Goal: Go to known website: Go to known website

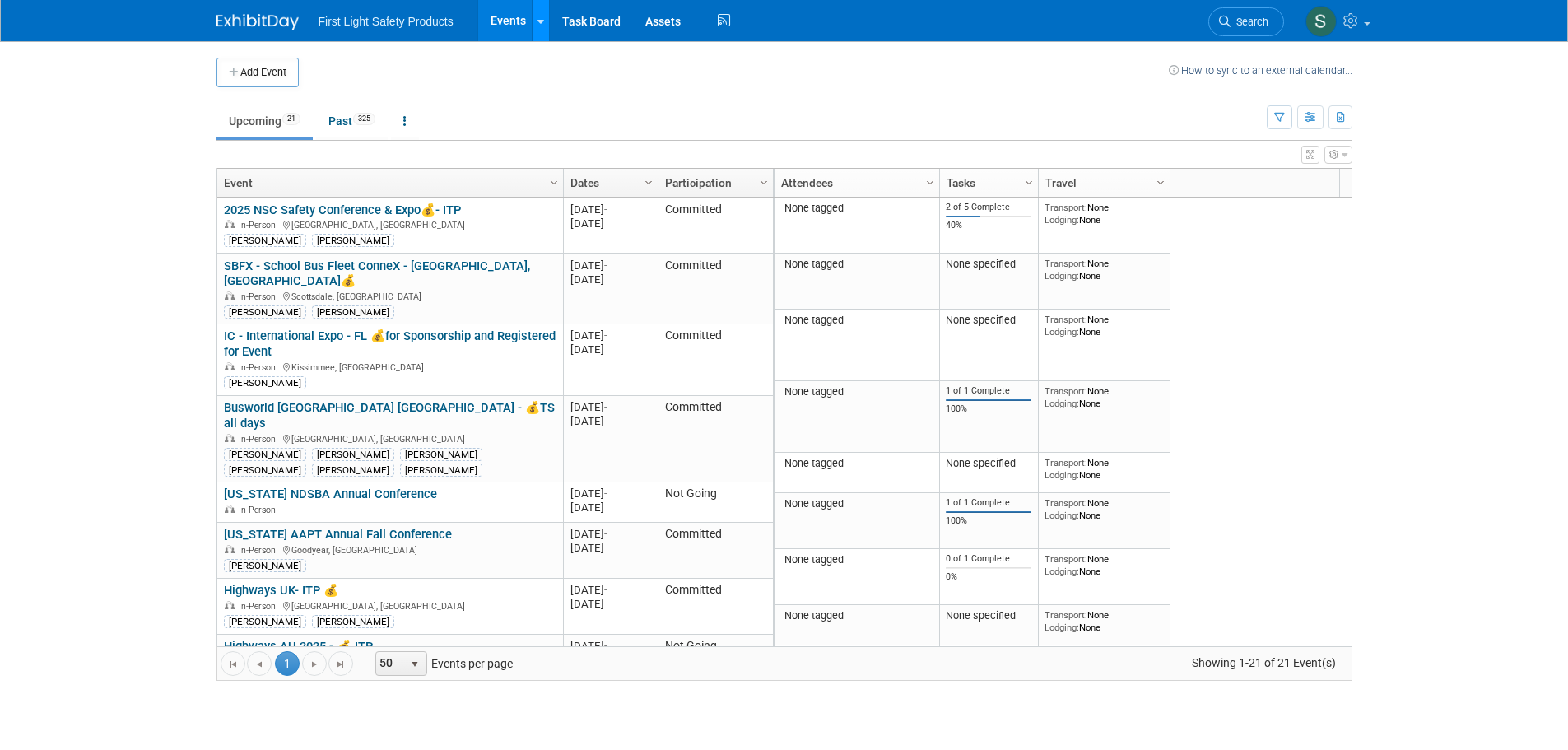
click at [542, 28] on link at bounding box center [540, 20] width 17 height 41
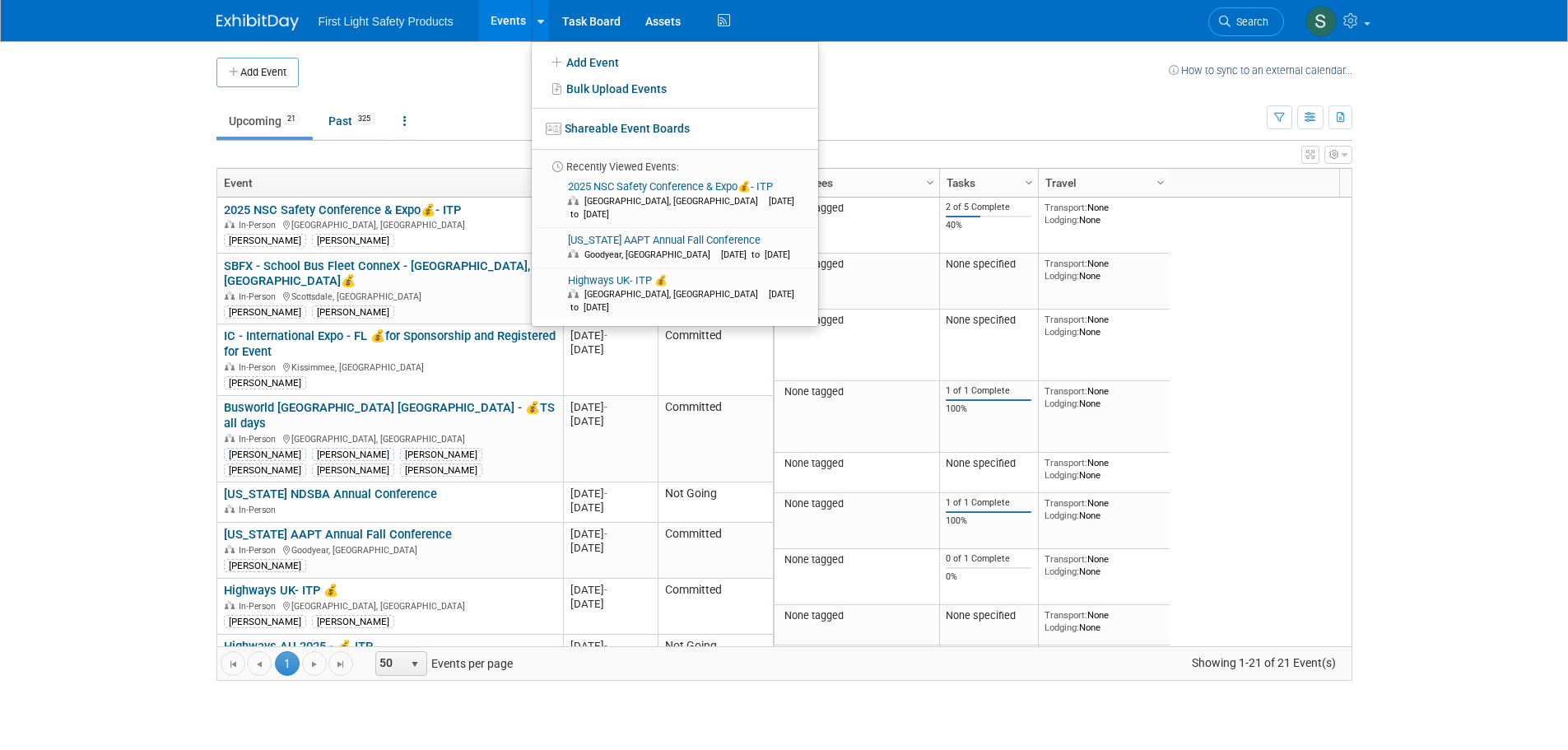
click at [448, 59] on td at bounding box center [734, 72] width 870 height 29
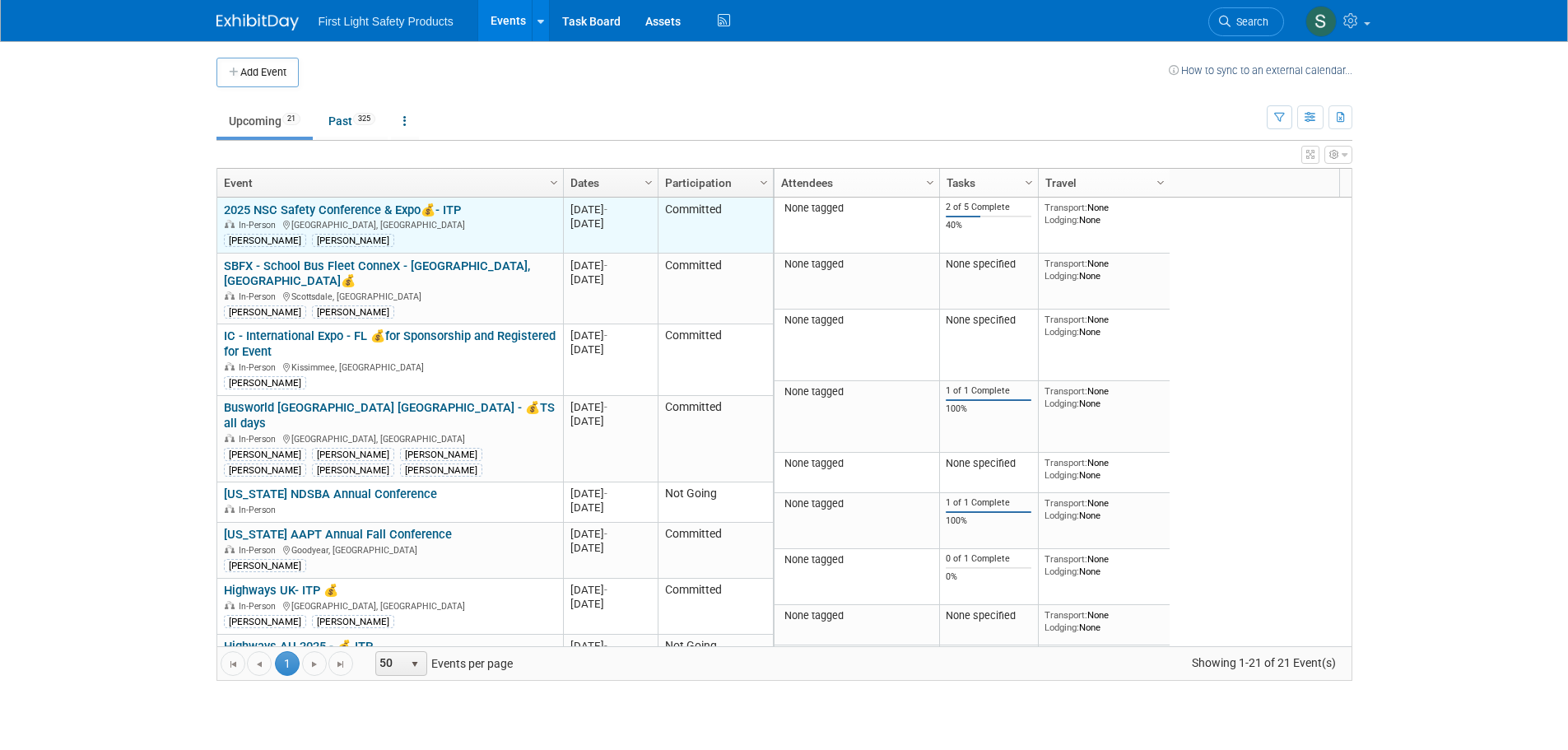
click at [360, 205] on link "2025 NSC Safety Conference & Expo💰- ITP" at bounding box center [342, 210] width 237 height 15
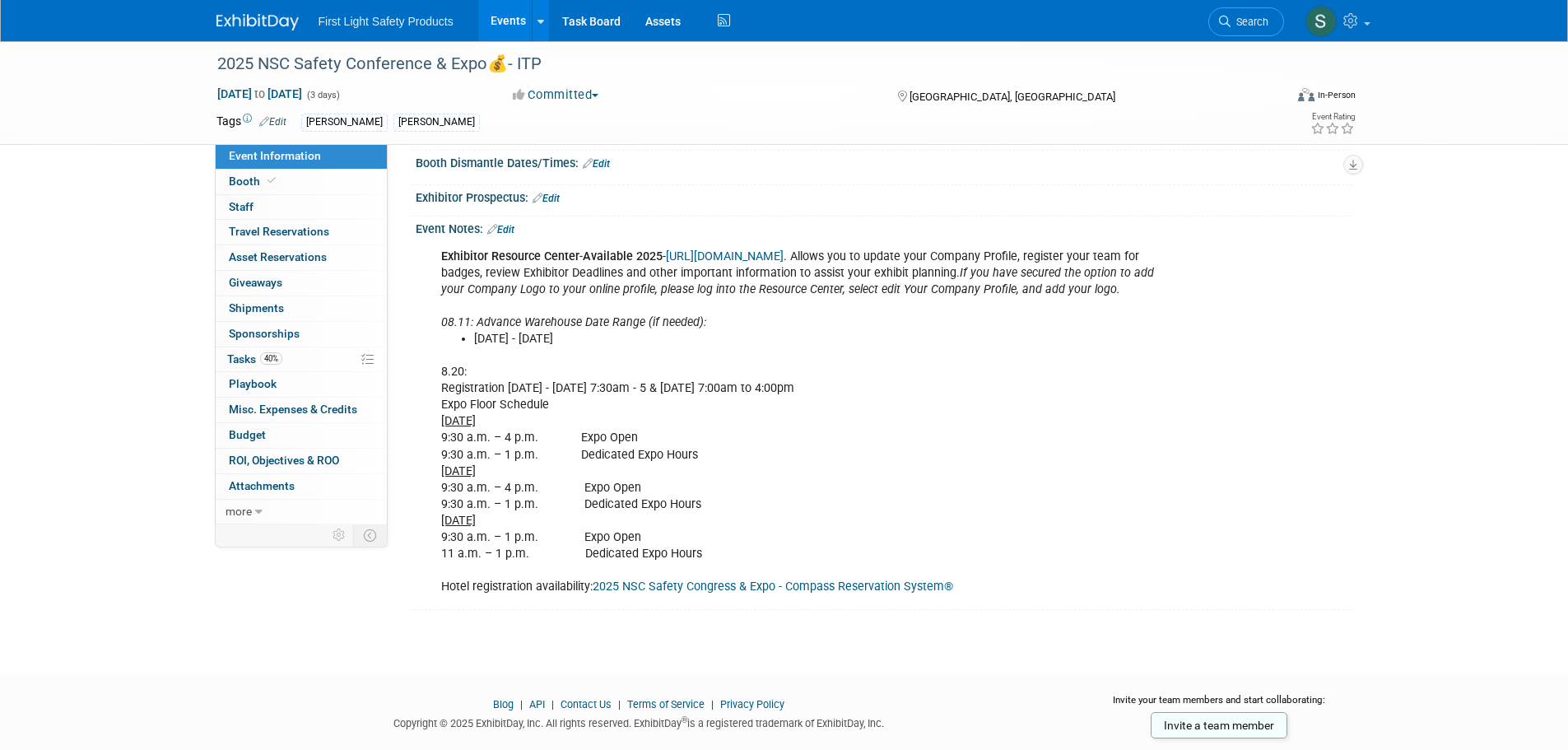
scroll to position [216, 0]
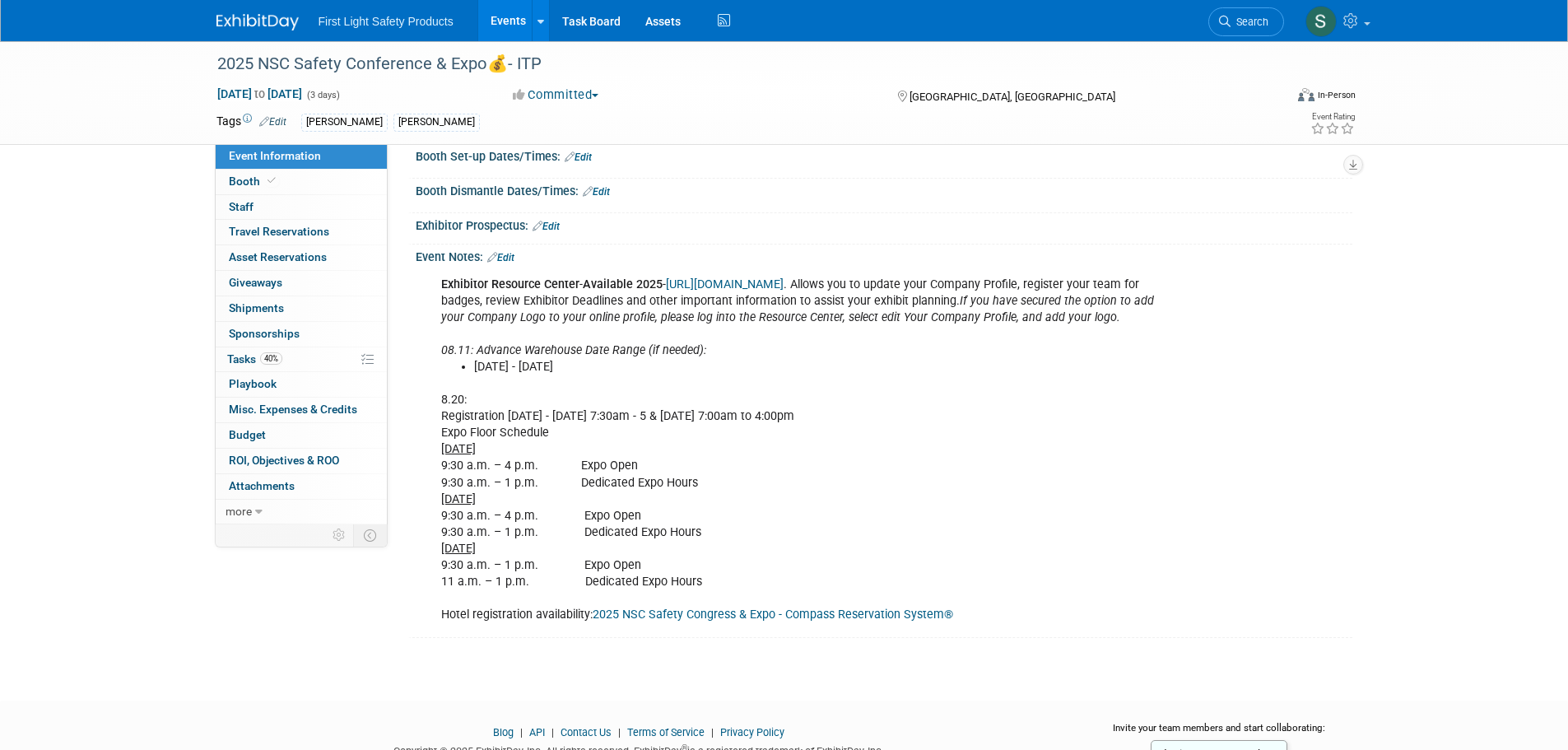
click at [773, 279] on link "[URL][DOMAIN_NAME]" at bounding box center [724, 284] width 118 height 14
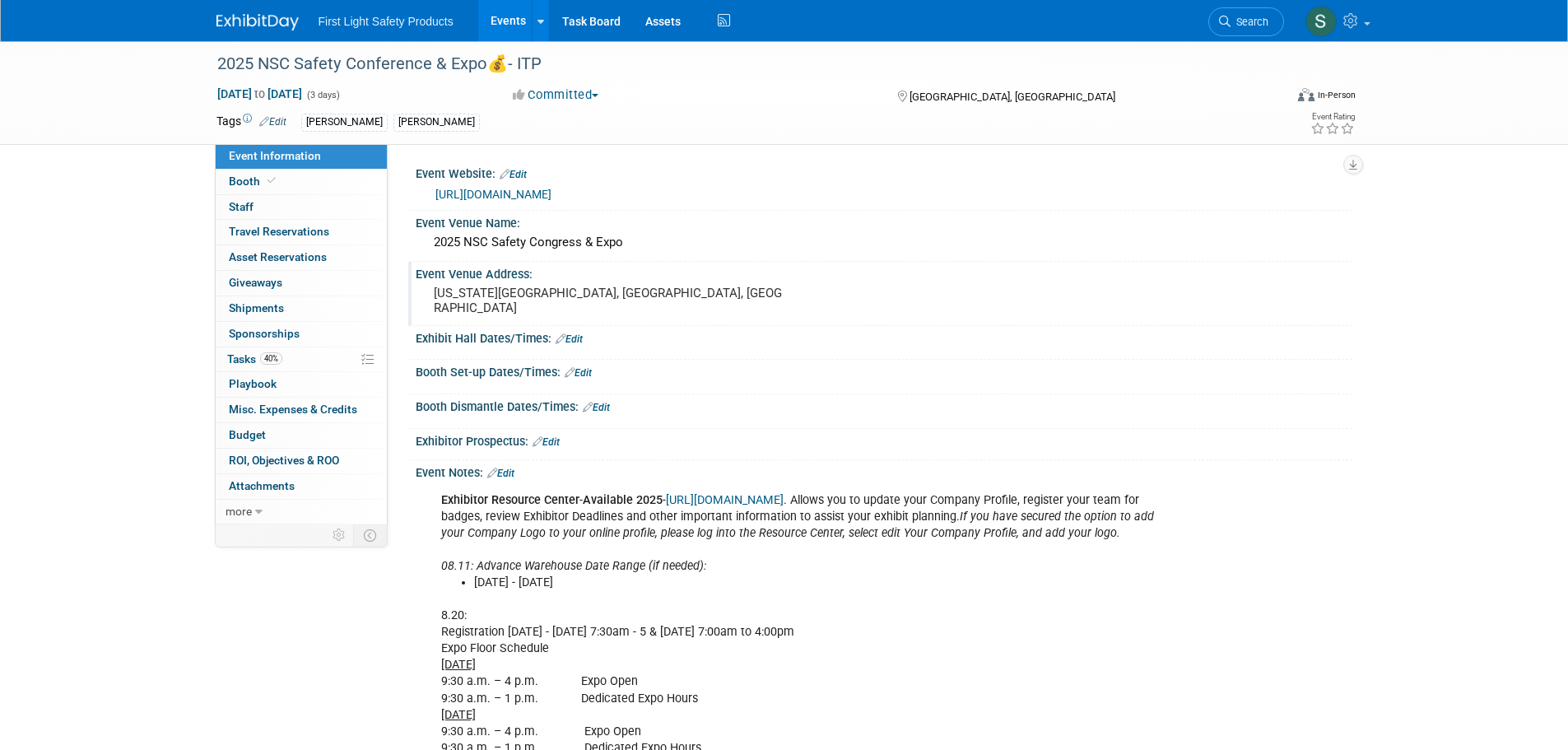
scroll to position [0, 0]
click at [552, 197] on link "[URL][DOMAIN_NAME]" at bounding box center [493, 195] width 116 height 13
